Goal: Information Seeking & Learning: Learn about a topic

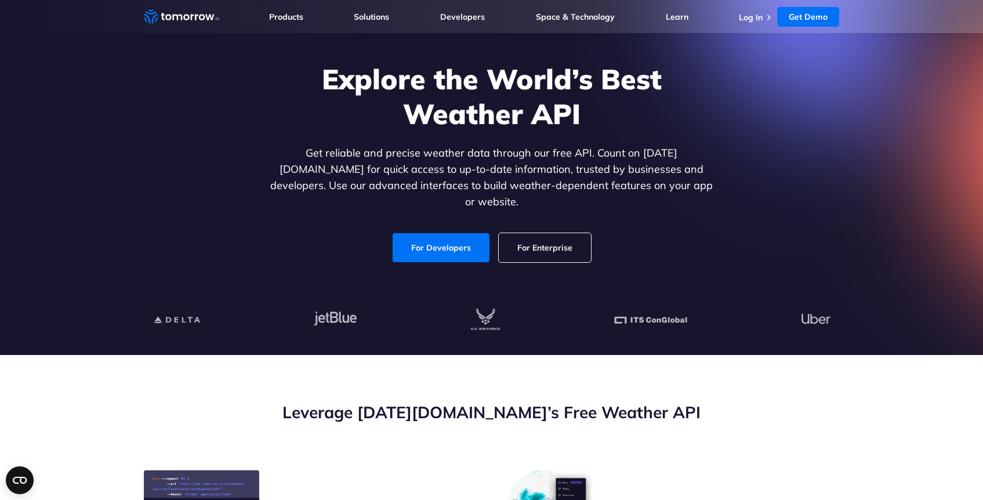
click at [543, 233] on link "For Enterprise" at bounding box center [545, 247] width 92 height 29
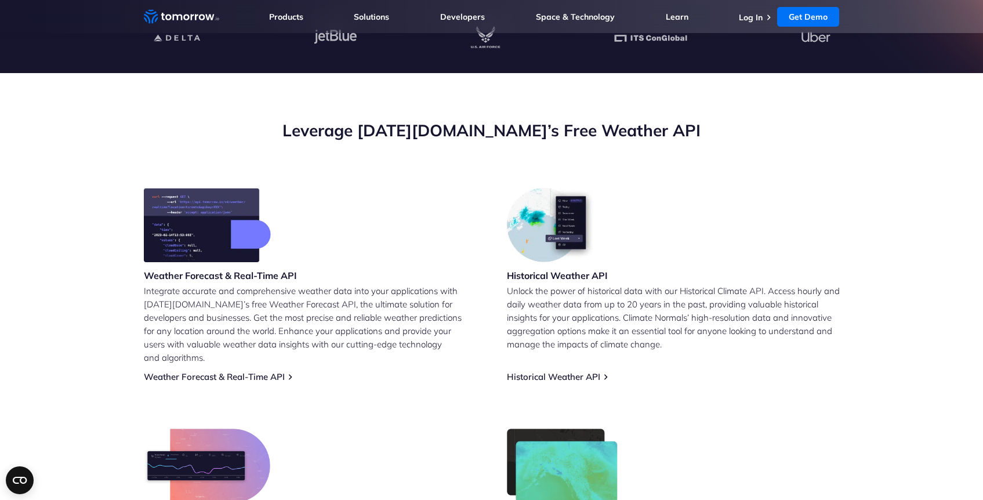
scroll to position [345, 0]
click at [234, 371] on link "Weather Forecast & Real-Time API" at bounding box center [214, 376] width 141 height 11
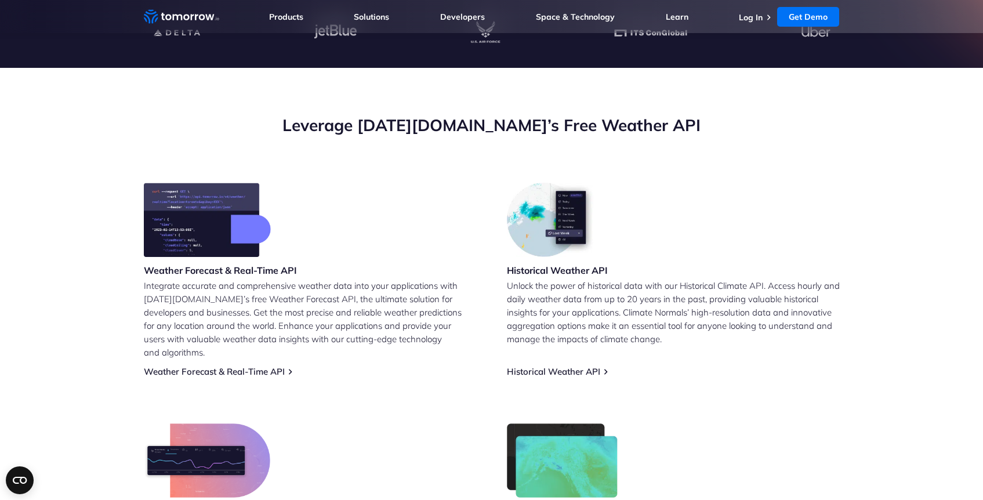
scroll to position [352, 0]
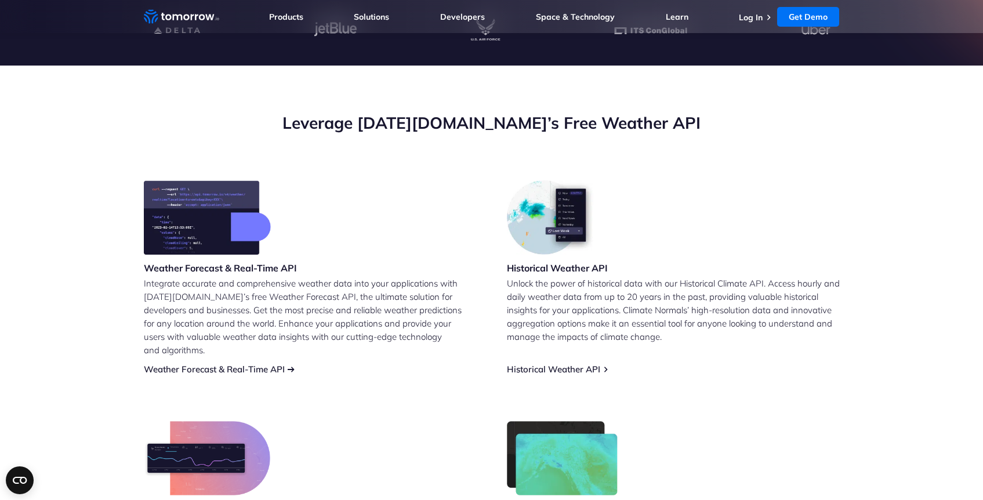
click at [259, 364] on link "Weather Forecast & Real-Time API" at bounding box center [214, 369] width 141 height 11
